Goal: Task Accomplishment & Management: Use online tool/utility

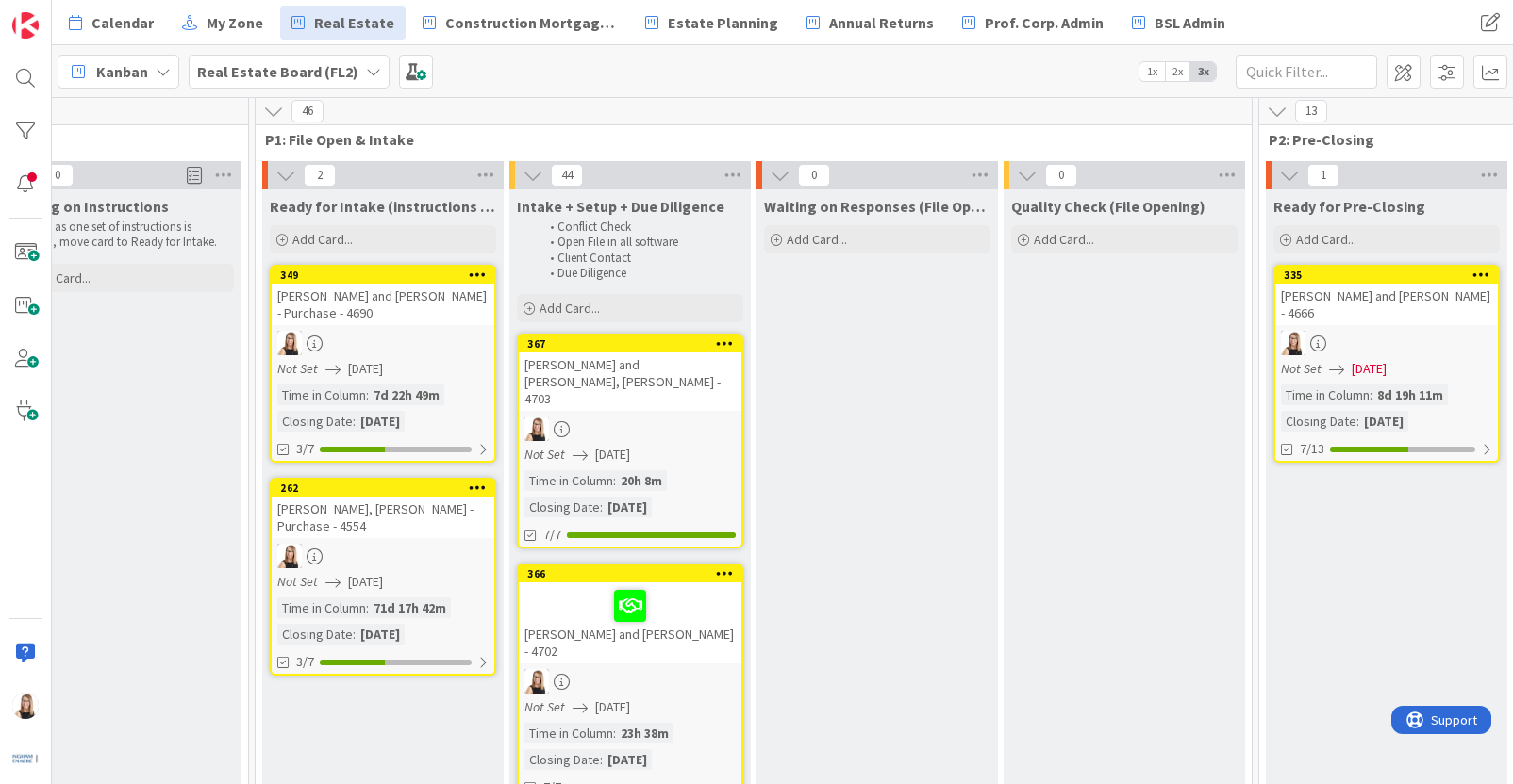
scroll to position [11, 807]
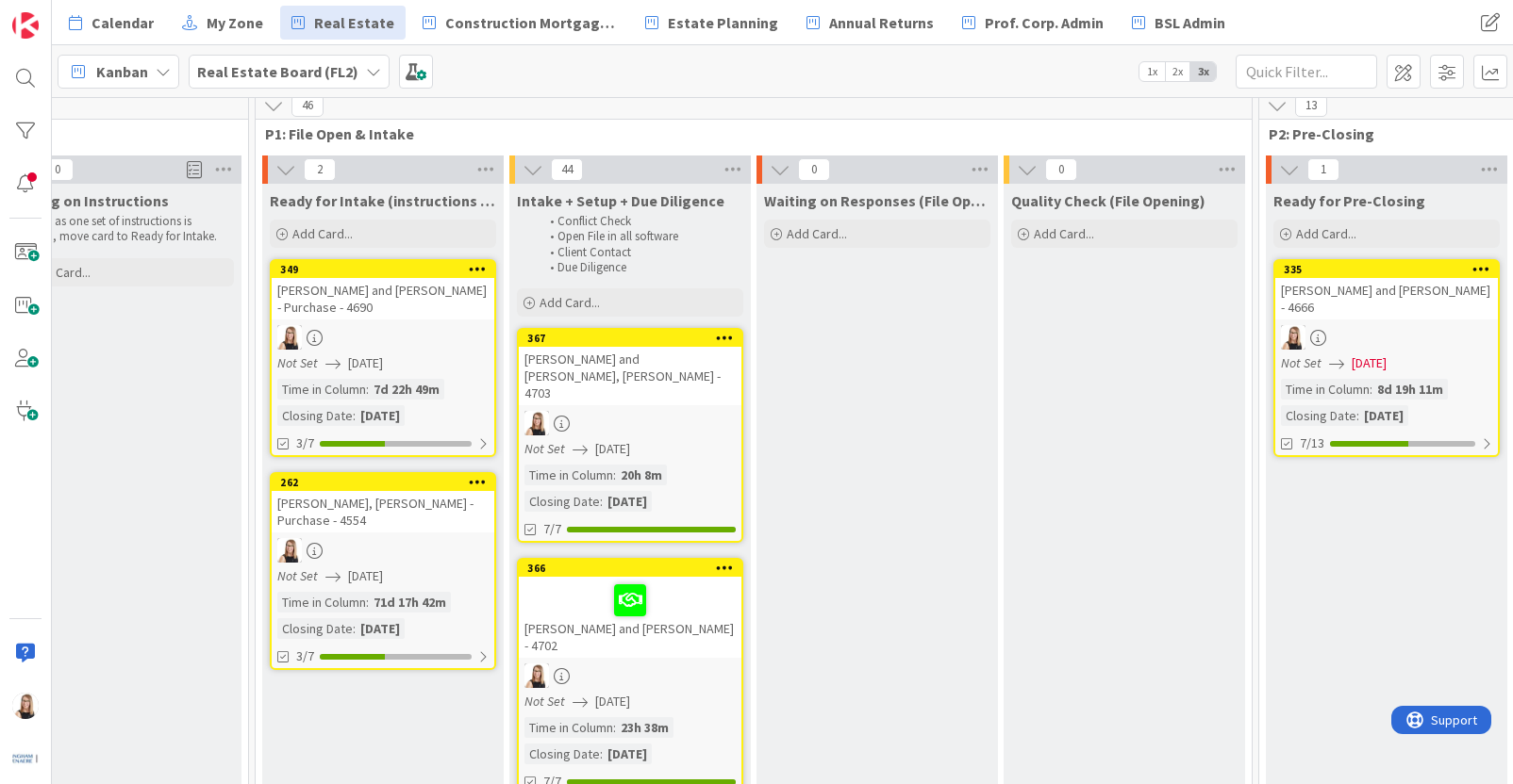
drag, startPoint x: 225, startPoint y: 225, endPoint x: 320, endPoint y: 26, distance: 220.5
